Goal: Check status: Check status

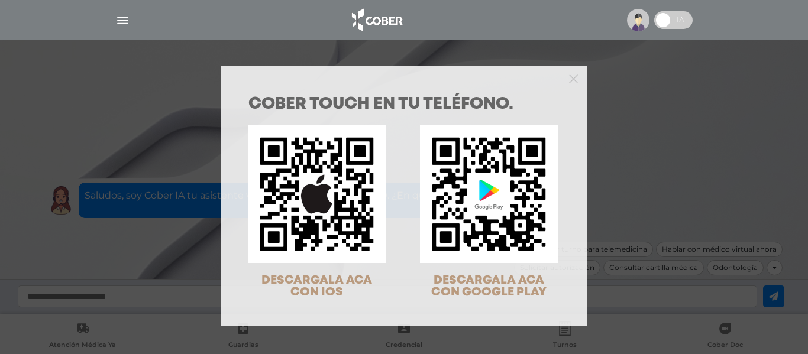
click at [599, 170] on div "COBER TOUCH en tu teléfono. DESCARGALA ACA CON IOS DESCARGALA ACA CON GOOGLE PL…" at bounding box center [404, 177] width 808 height 354
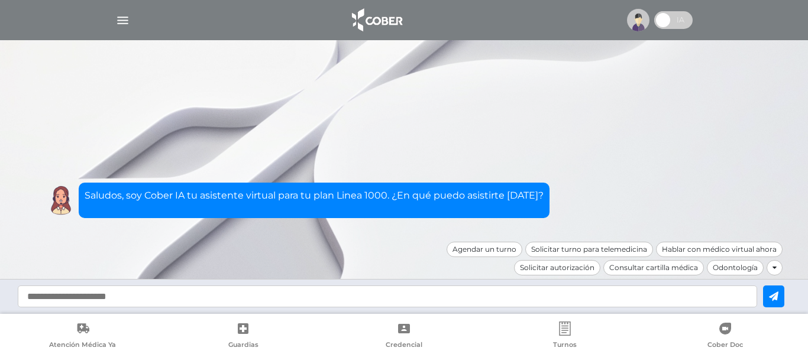
click at [124, 24] on img "button" at bounding box center [122, 20] width 15 height 15
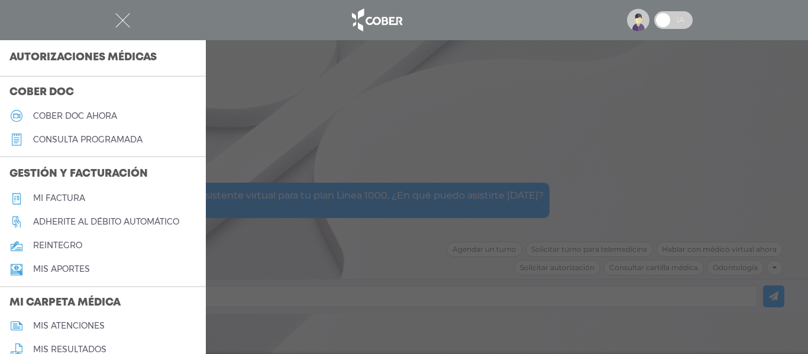
scroll to position [308, 0]
click at [31, 62] on h3 "Autorizaciones médicas" at bounding box center [83, 58] width 166 height 22
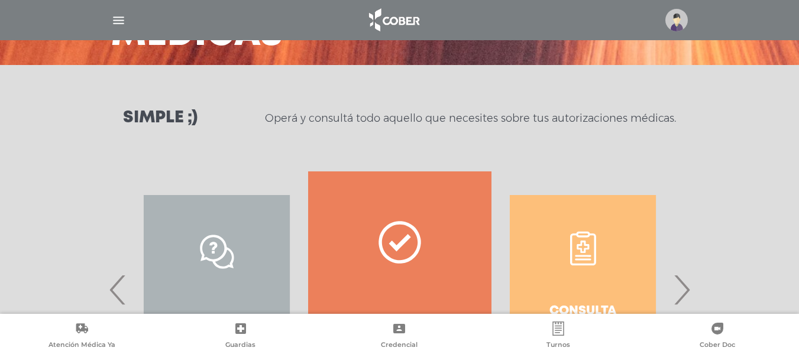
scroll to position [240, 0]
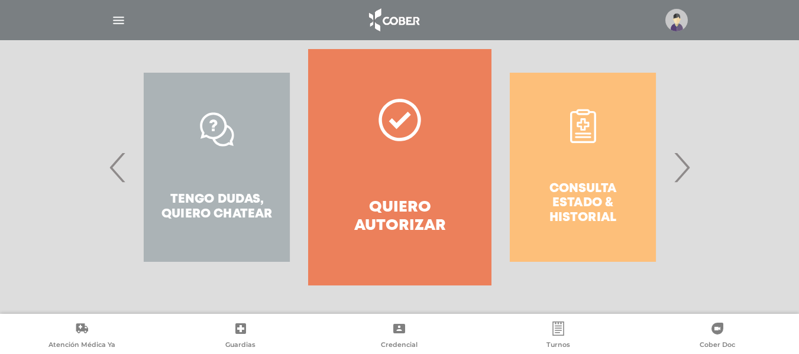
click at [679, 177] on span "›" at bounding box center [681, 167] width 23 height 64
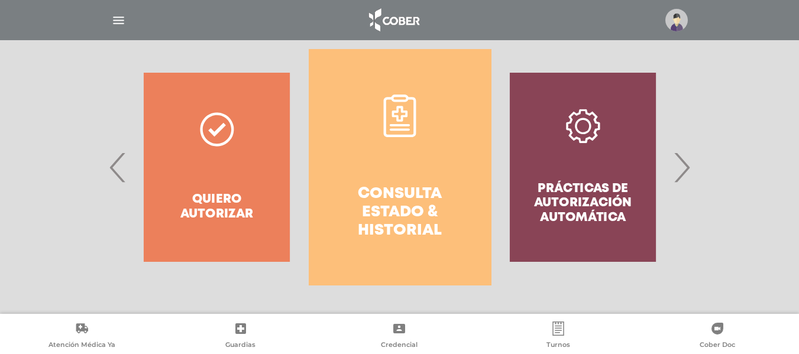
click at [405, 147] on link "Consulta estado & historial" at bounding box center [400, 167] width 183 height 237
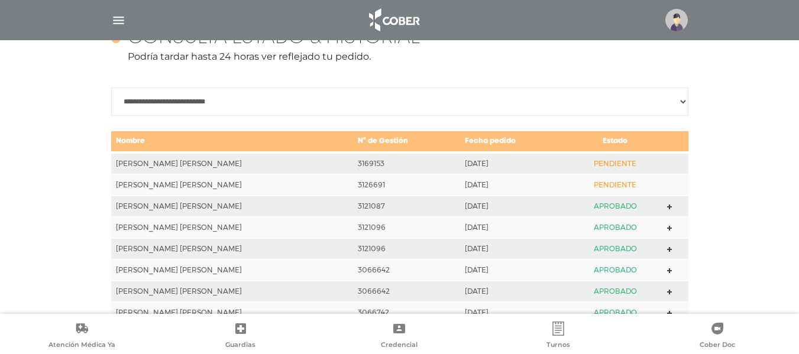
scroll to position [548, 0]
click at [171, 170] on td "[PERSON_NAME] [PERSON_NAME]" at bounding box center [232, 163] width 243 height 22
click at [606, 167] on td "PENDIENTE" at bounding box center [615, 163] width 94 height 22
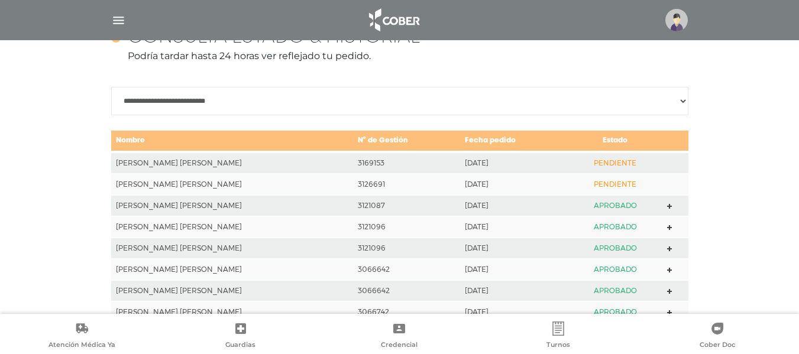
click at [606, 167] on td "PENDIENTE" at bounding box center [615, 163] width 94 height 22
